Goal: Task Accomplishment & Management: Complete application form

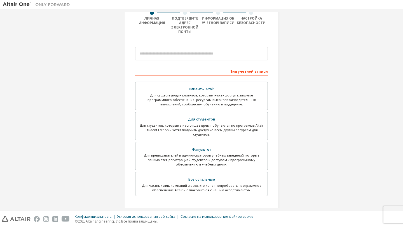
scroll to position [49, 0]
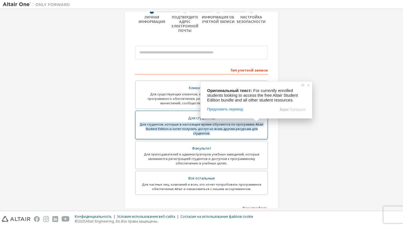
click at [242, 133] on div "Для студентов, которые в настоящее время обучаются по программе Altair Student …" at bounding box center [201, 128] width 125 height 13
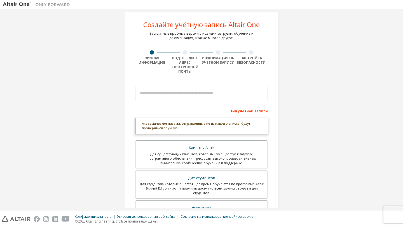
scroll to position [0, 0]
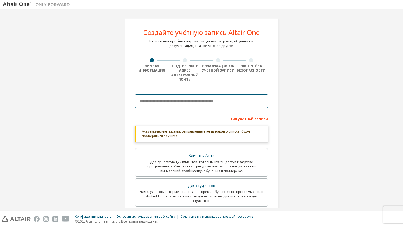
click at [223, 104] on input "email" at bounding box center [201, 101] width 133 height 13
type input "**********"
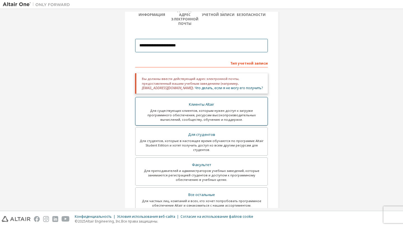
scroll to position [60, 0]
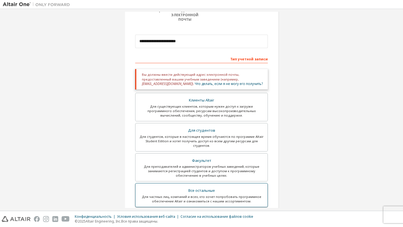
click at [220, 189] on div "Все остальные" at bounding box center [201, 191] width 125 height 8
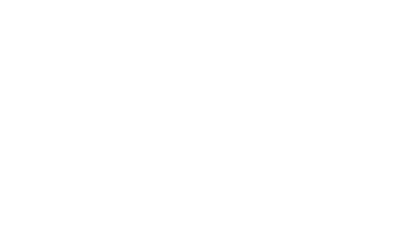
click at [351, 17] on div at bounding box center [201, 113] width 403 height 227
